Goal: Check status: Check status

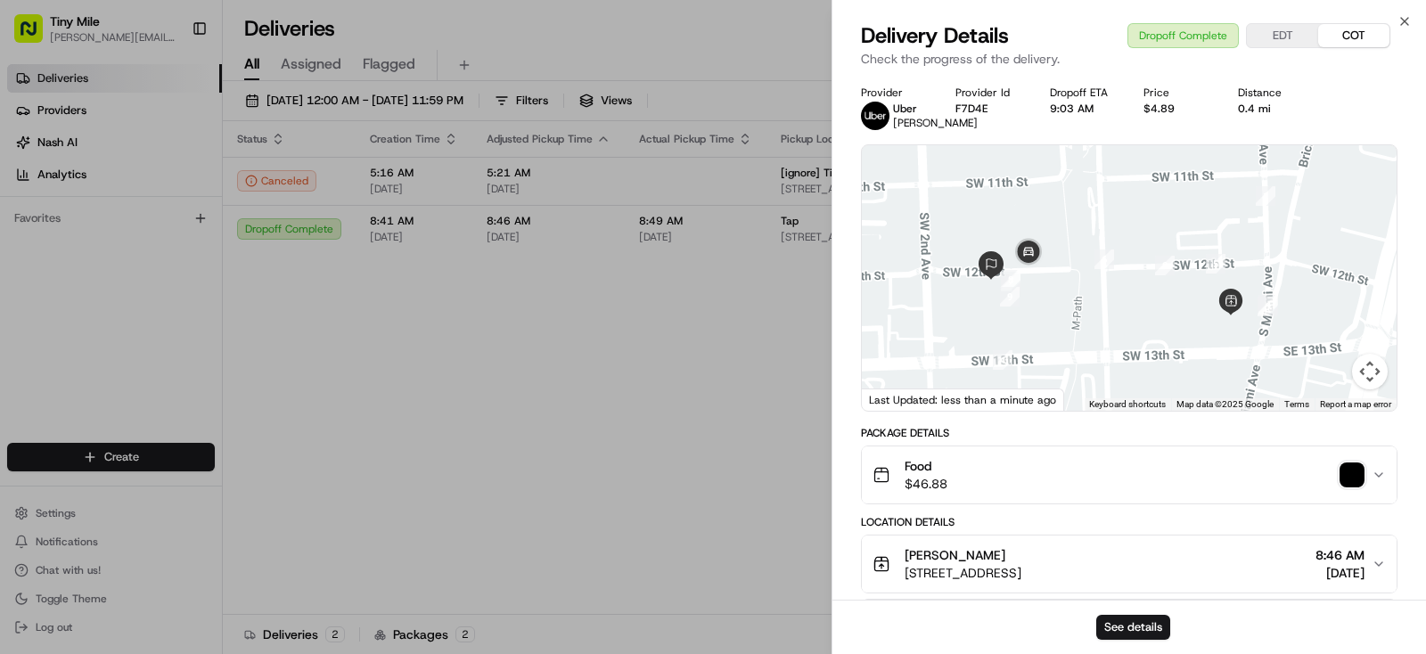
click at [630, 376] on body "Tiny Mile [PERSON_NAME][EMAIL_ADDRESS] Toggle Sidebar Deliveries Providers [PER…" at bounding box center [713, 327] width 1426 height 654
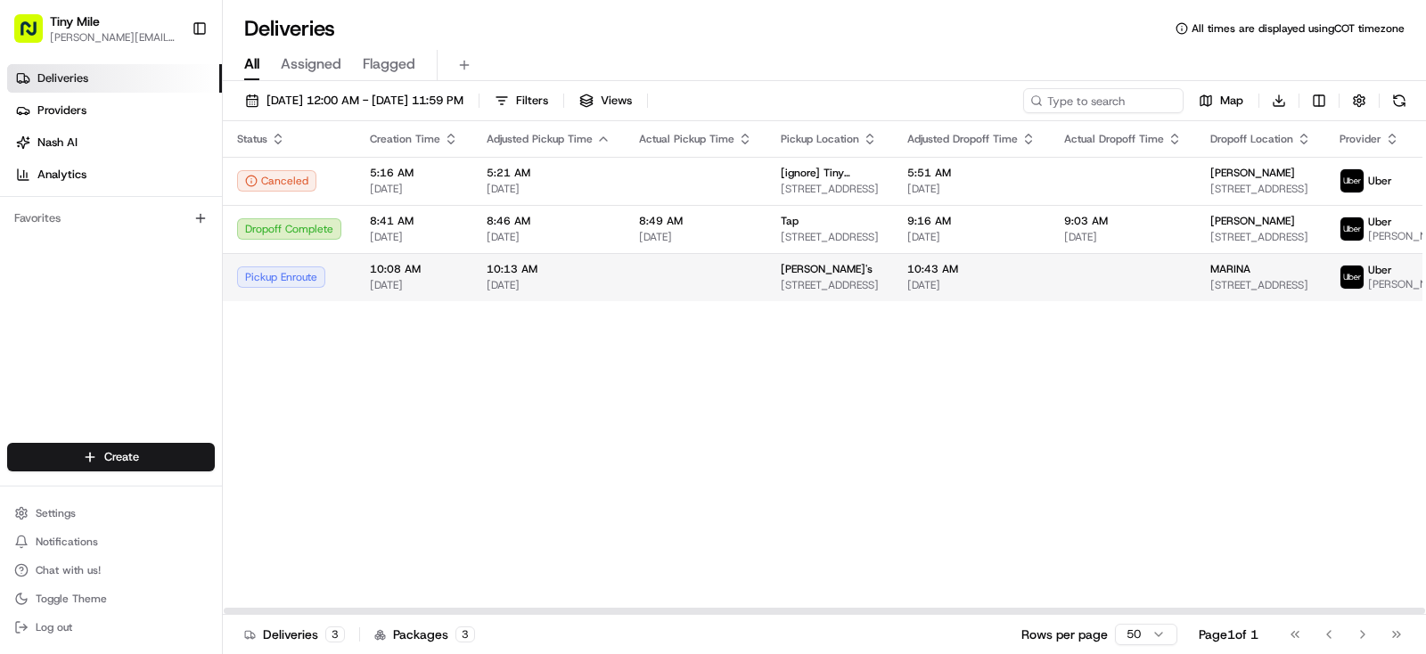
click at [1210, 291] on span "[STREET_ADDRESS]" at bounding box center [1260, 285] width 101 height 14
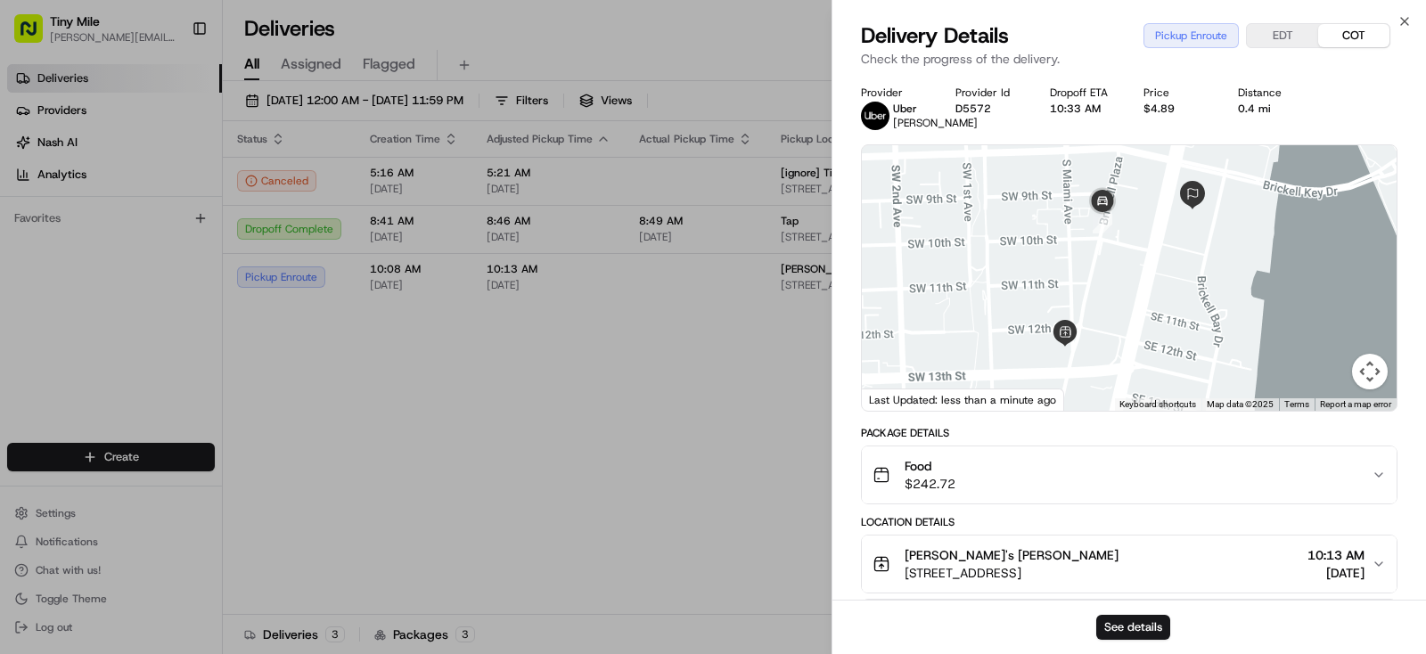
click at [626, 418] on body "Tiny Mile [PERSON_NAME][EMAIL_ADDRESS] Toggle Sidebar Deliveries Providers [PER…" at bounding box center [713, 327] width 1426 height 654
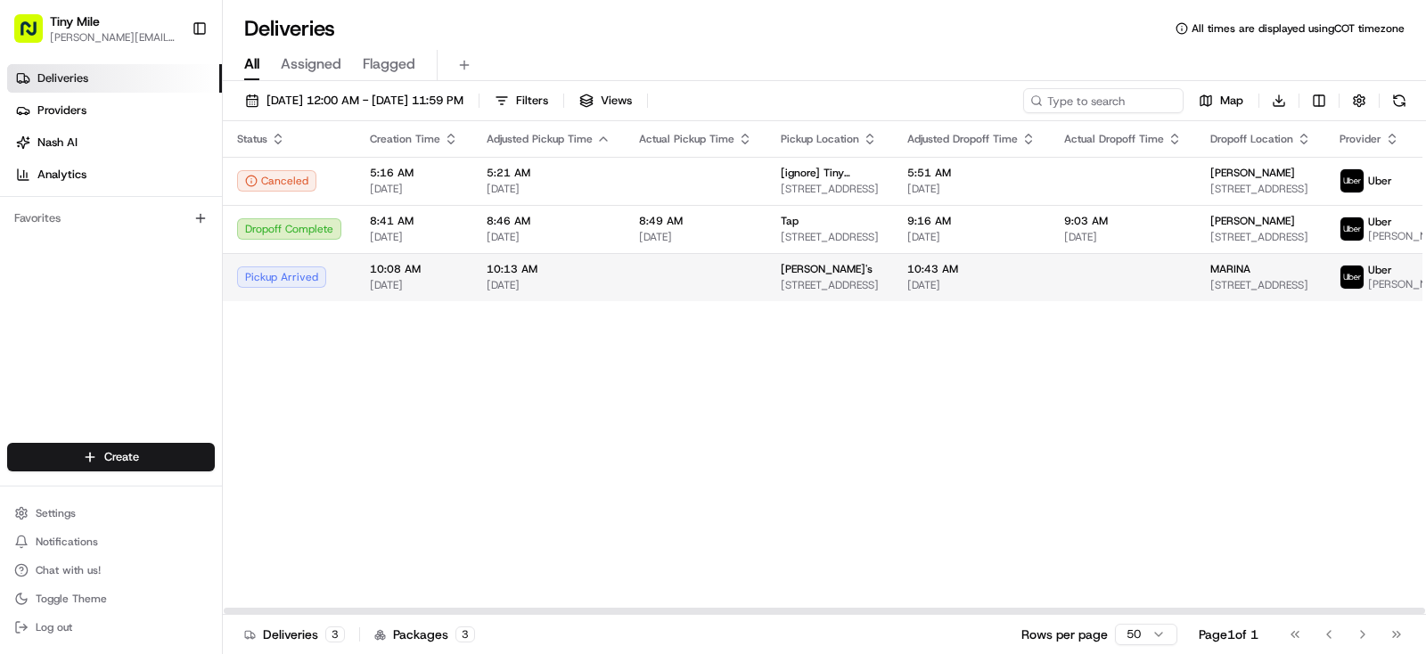
click at [1126, 277] on td at bounding box center [1123, 277] width 146 height 48
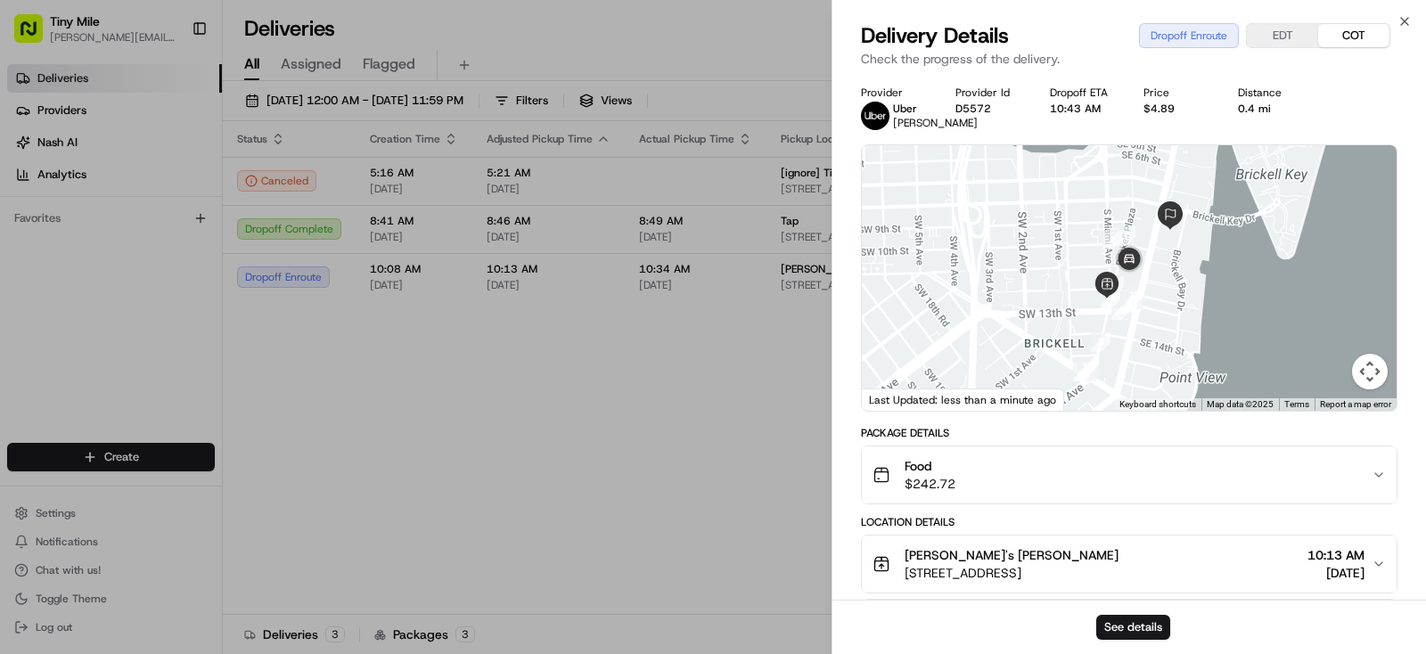
click at [479, 504] on body "Tiny Mile [PERSON_NAME][EMAIL_ADDRESS] Toggle Sidebar Deliveries Providers [PER…" at bounding box center [713, 327] width 1426 height 654
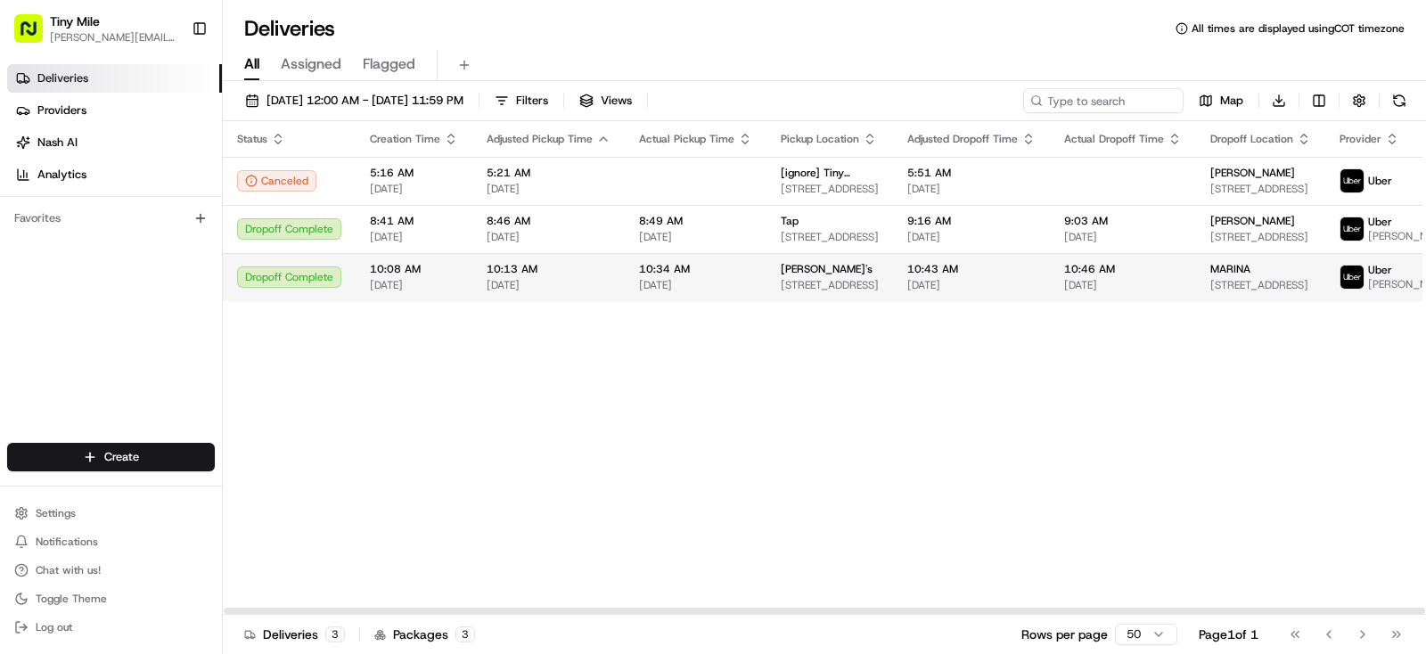
click at [1065, 292] on span "[DATE]" at bounding box center [1123, 285] width 118 height 14
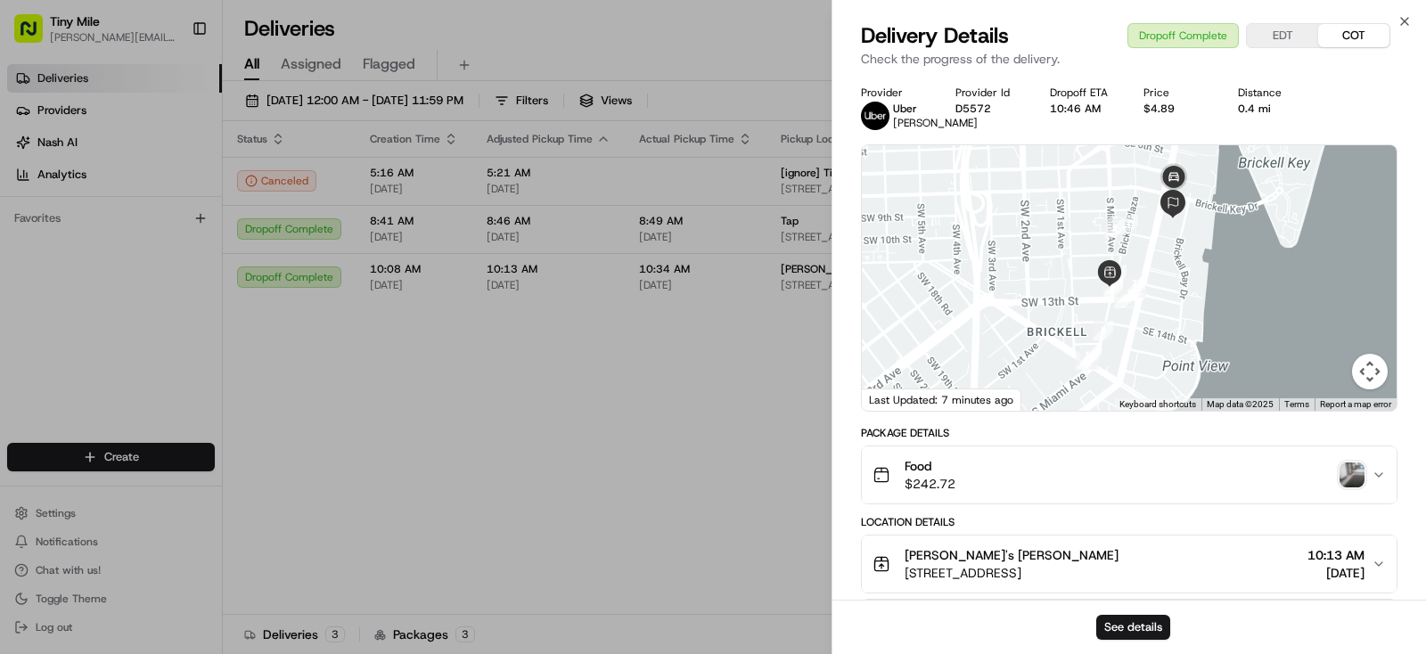
click at [1350, 487] on img "button" at bounding box center [1351, 474] width 25 height 25
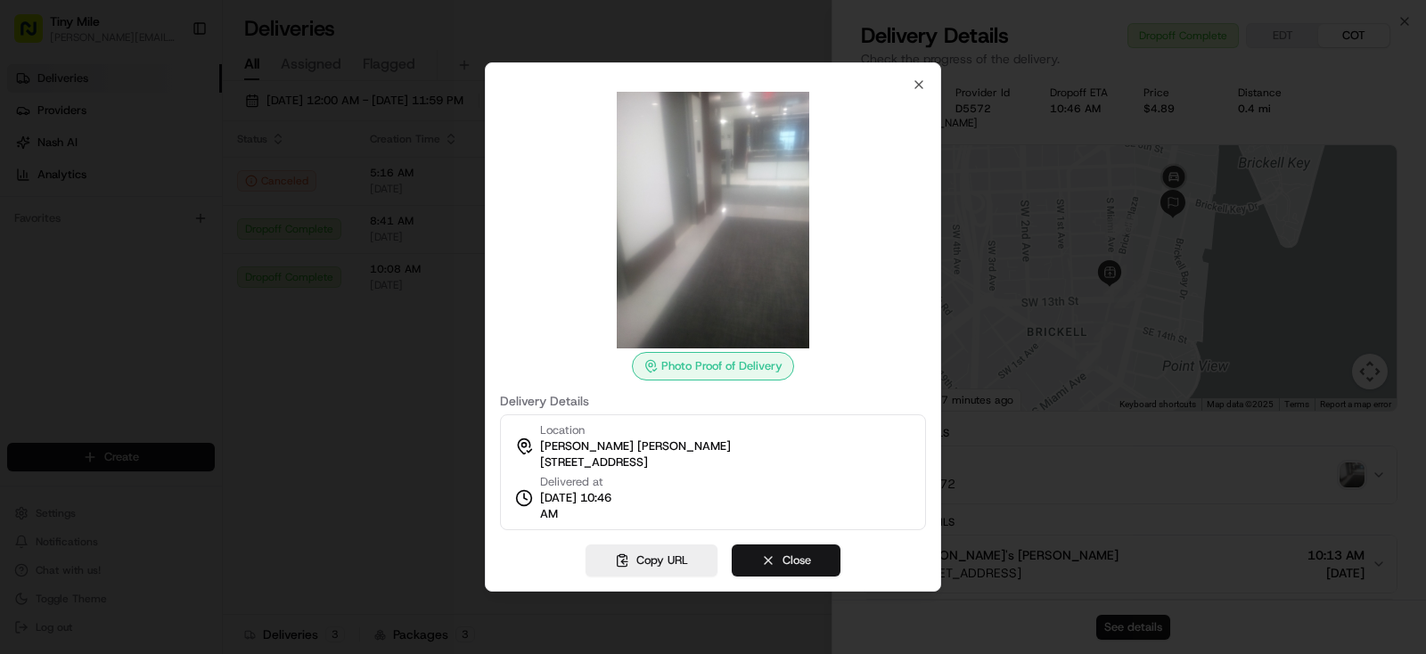
click at [808, 560] on button "Close" at bounding box center [786, 560] width 109 height 32
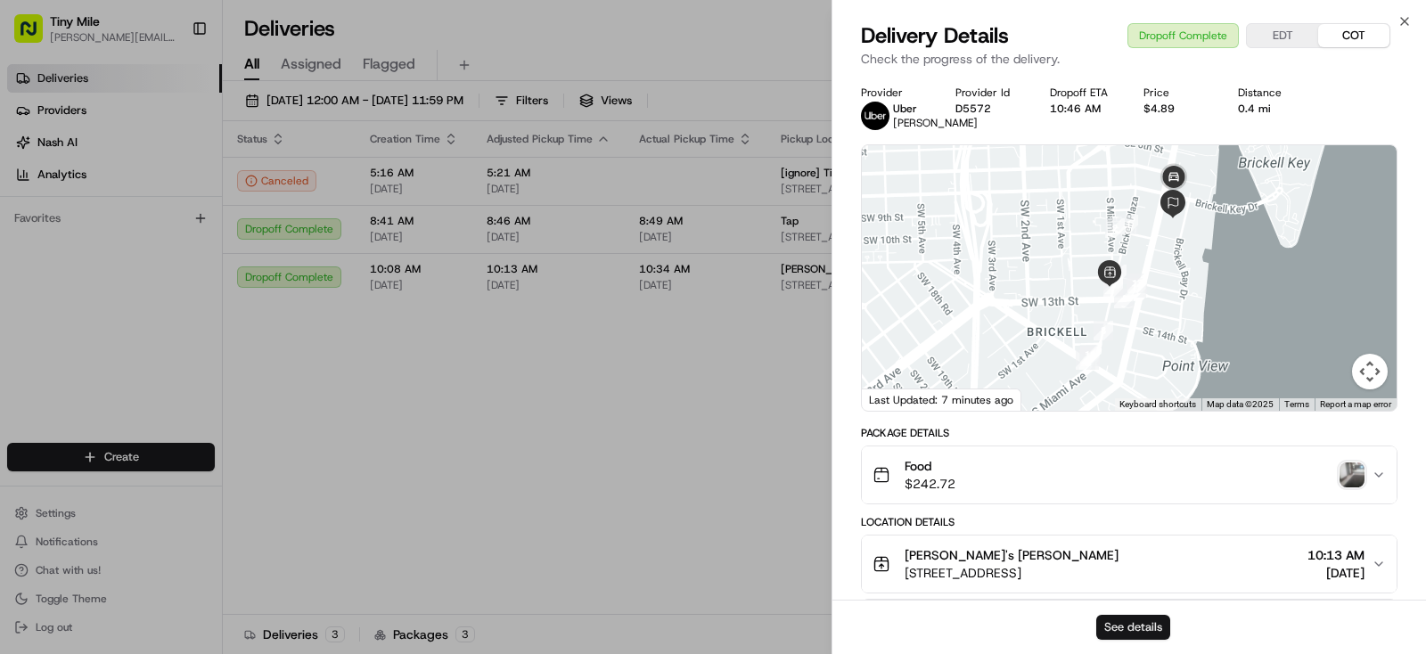
click at [1139, 627] on button "See details" at bounding box center [1133, 627] width 74 height 25
click at [560, 490] on body "Tiny Mile [PERSON_NAME][EMAIL_ADDRESS] Toggle Sidebar Deliveries Providers [PER…" at bounding box center [713, 327] width 1426 height 654
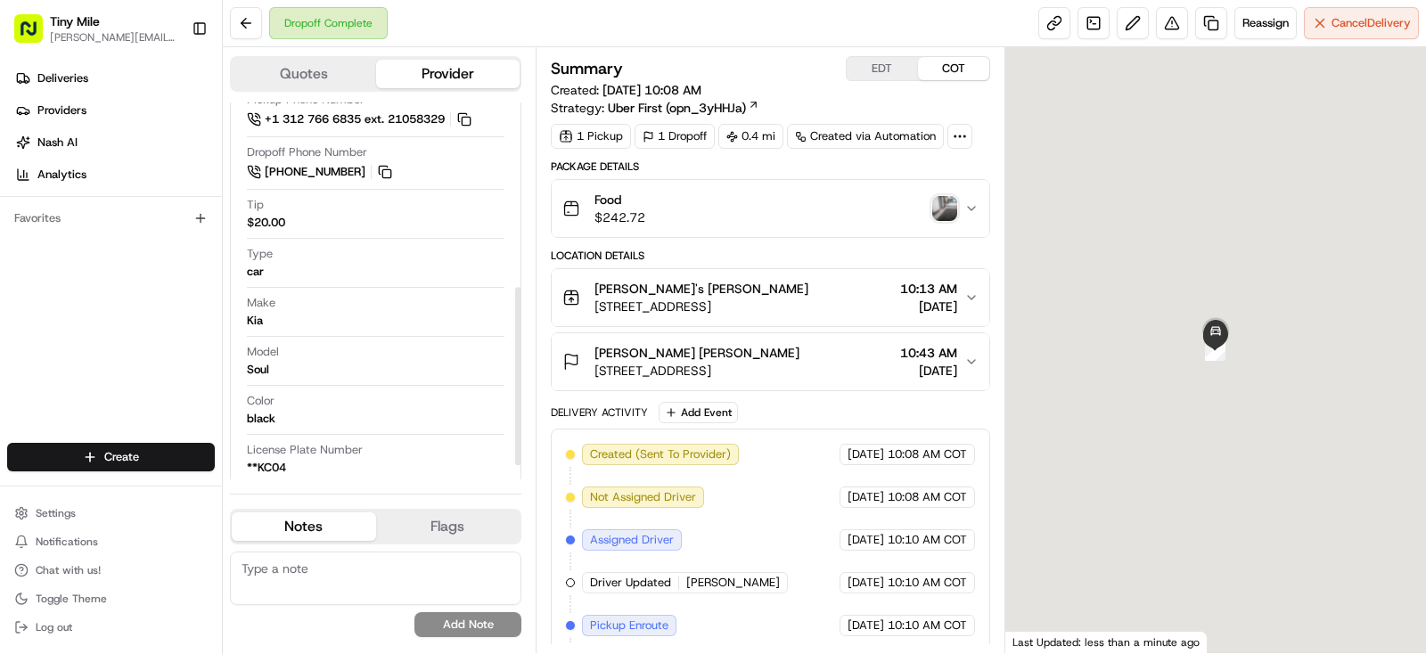
scroll to position [421, 0]
